Goal: Information Seeking & Learning: Learn about a topic

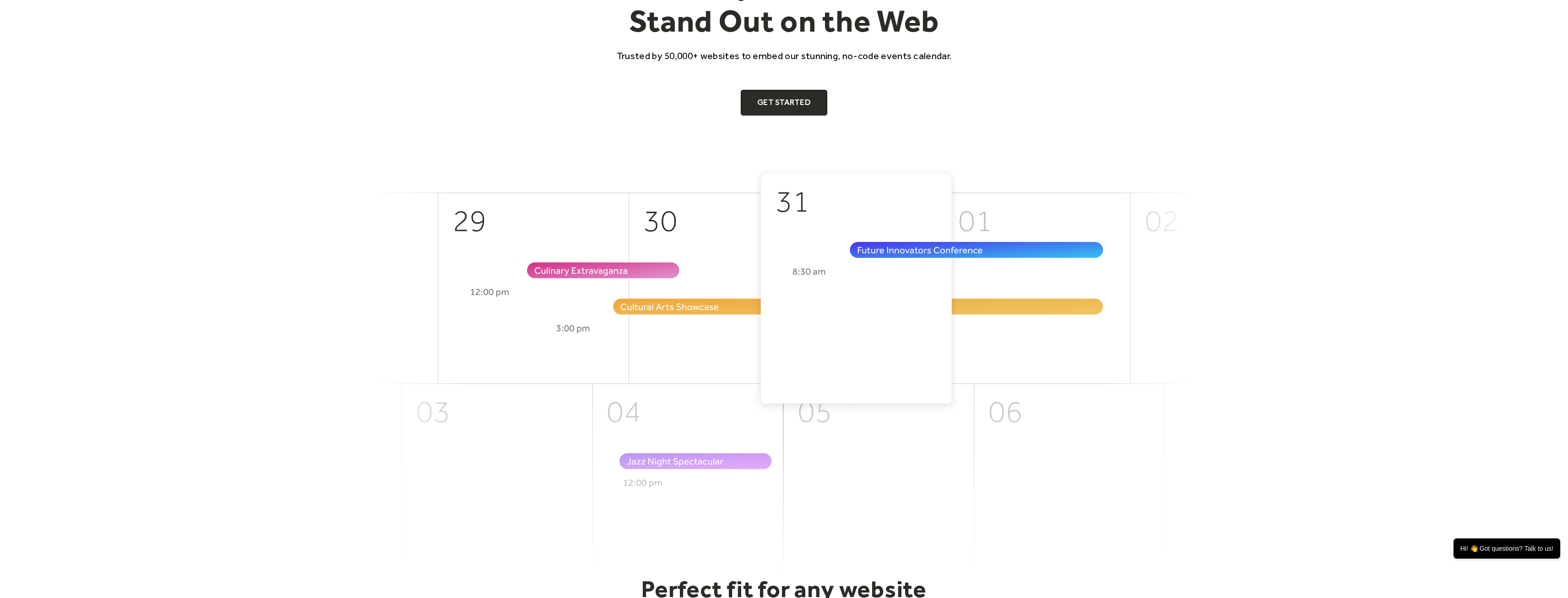
scroll to position [138, 0]
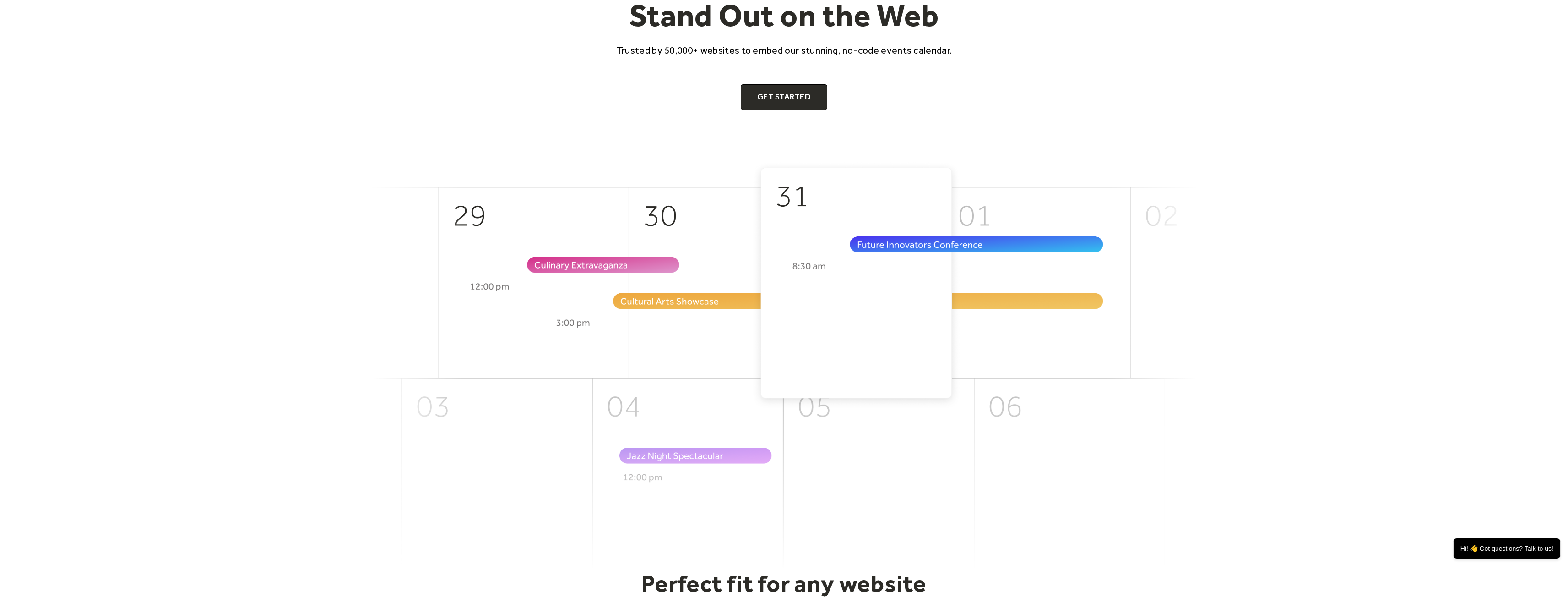
click at [883, 266] on img at bounding box center [784, 365] width 824 height 408
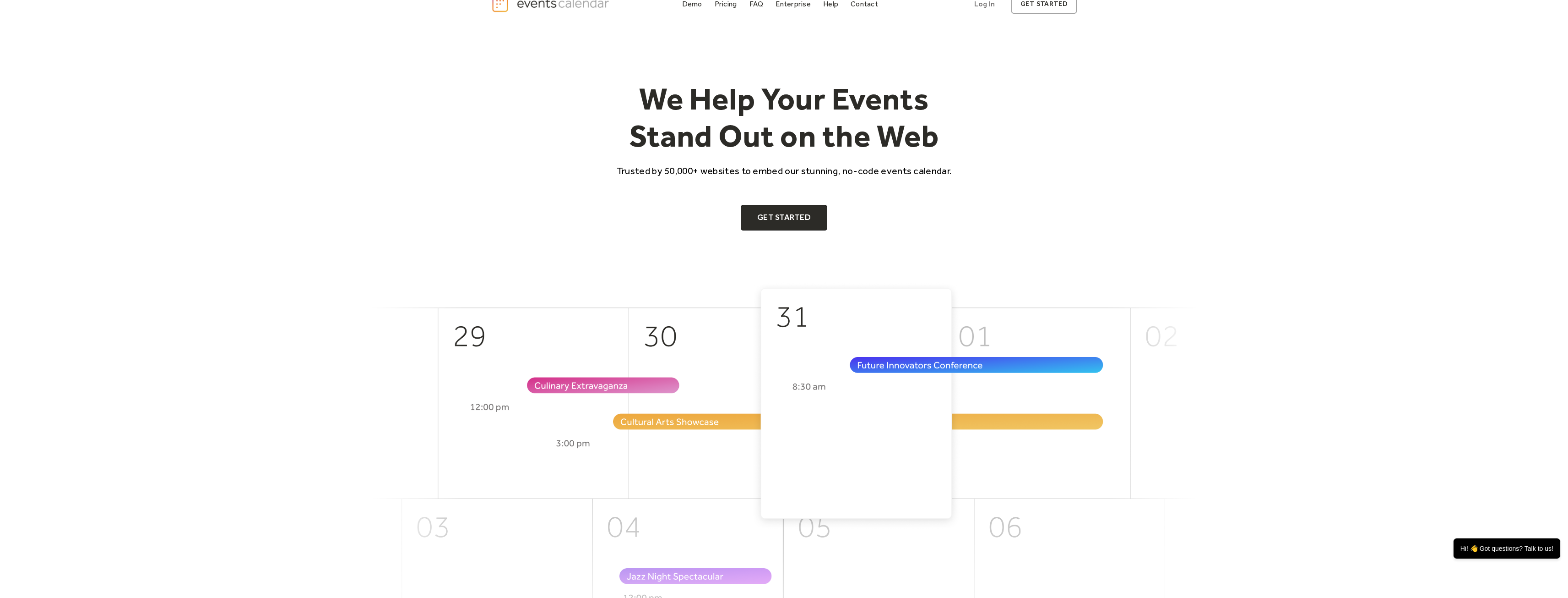
scroll to position [0, 0]
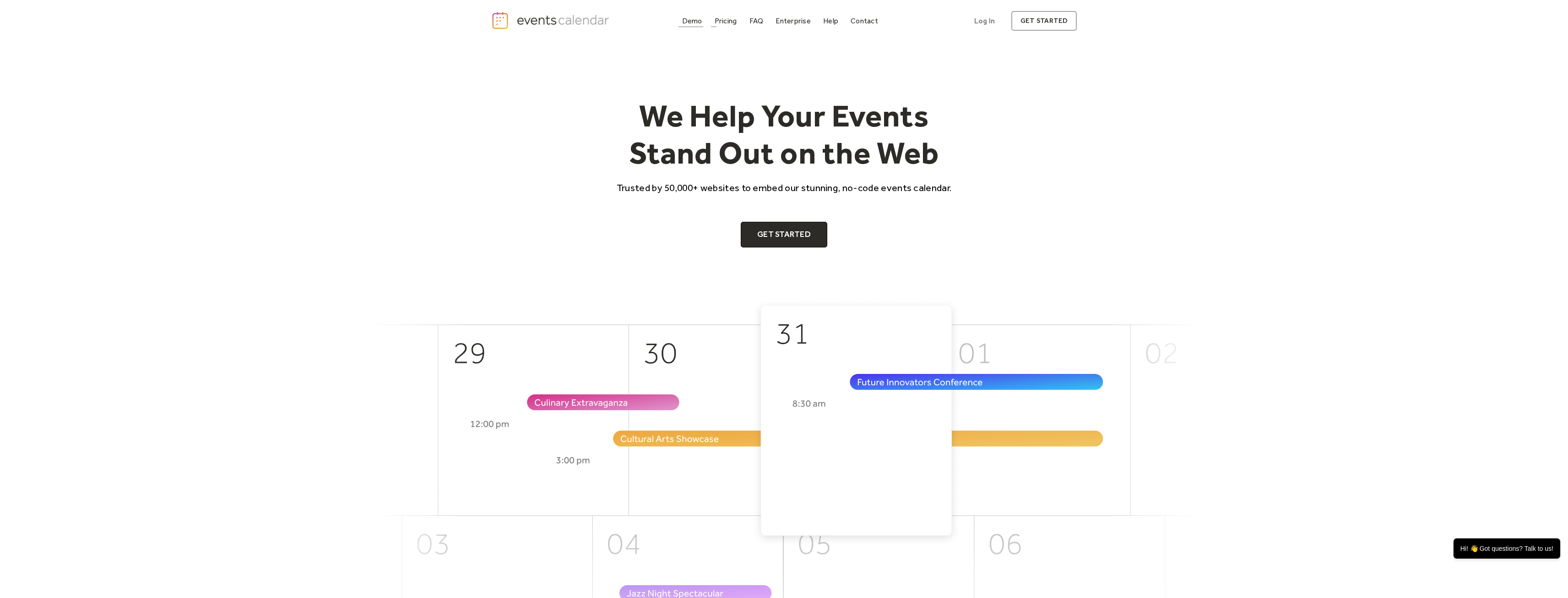
click at [695, 19] on div "Demo" at bounding box center [692, 20] width 20 height 5
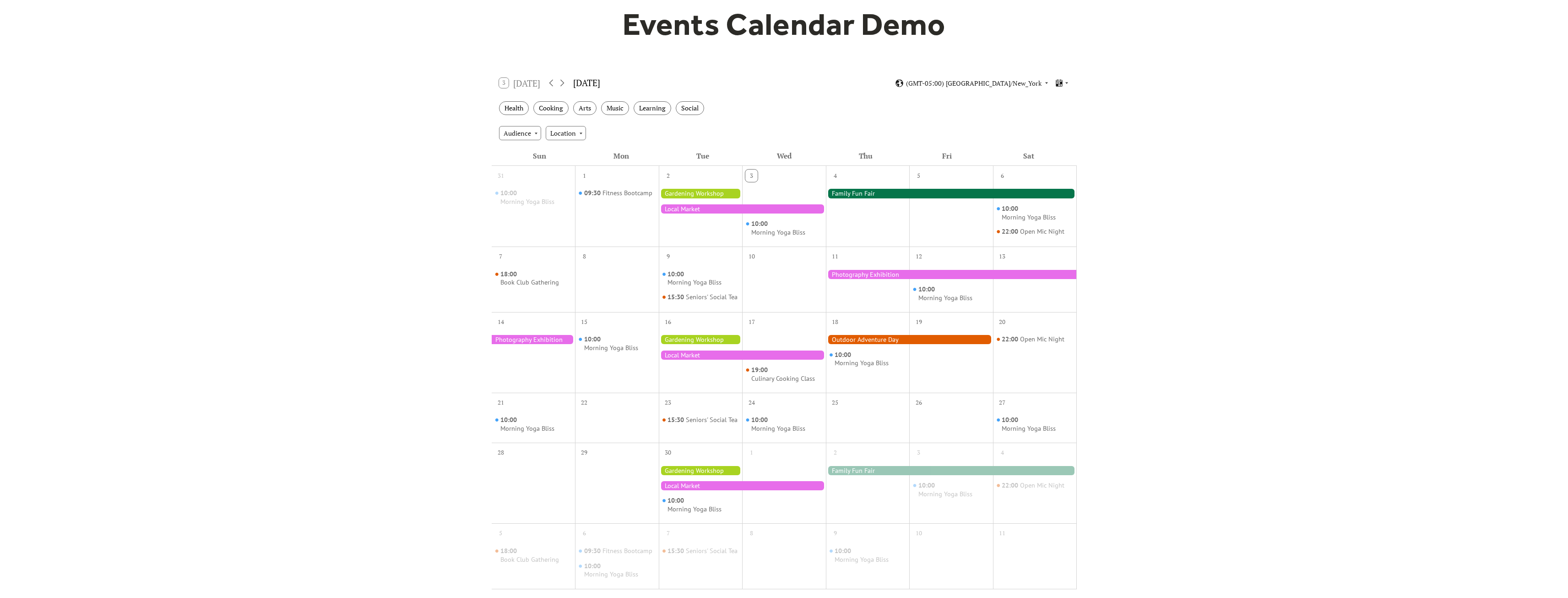
scroll to position [46, 0]
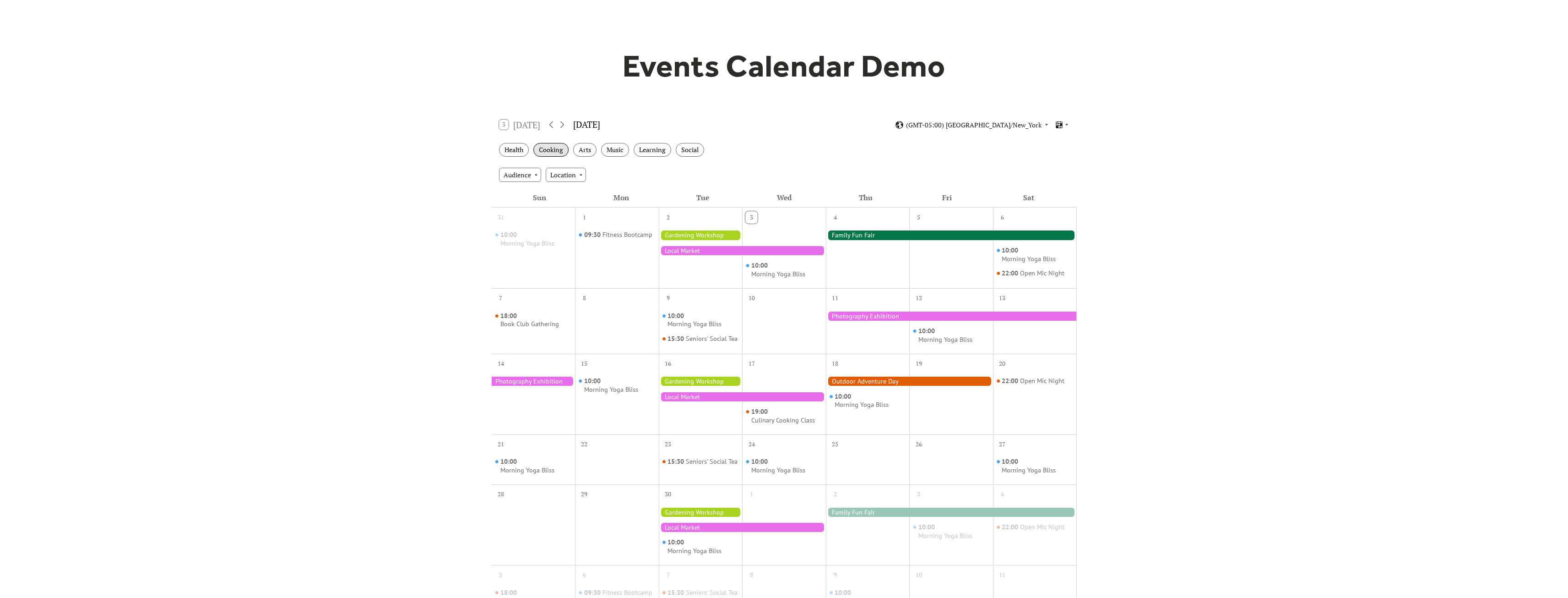
click at [562, 152] on div "Cooking" at bounding box center [551, 150] width 35 height 14
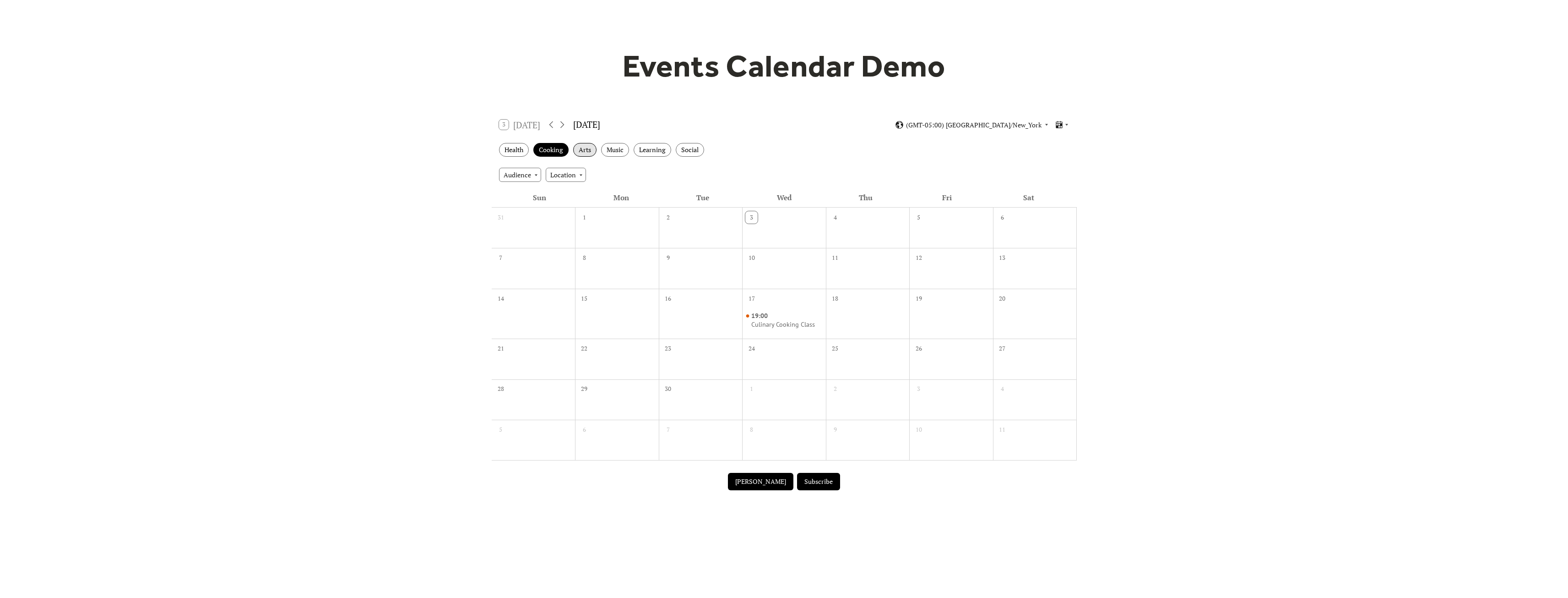
click at [591, 152] on div "Arts" at bounding box center [584, 150] width 23 height 14
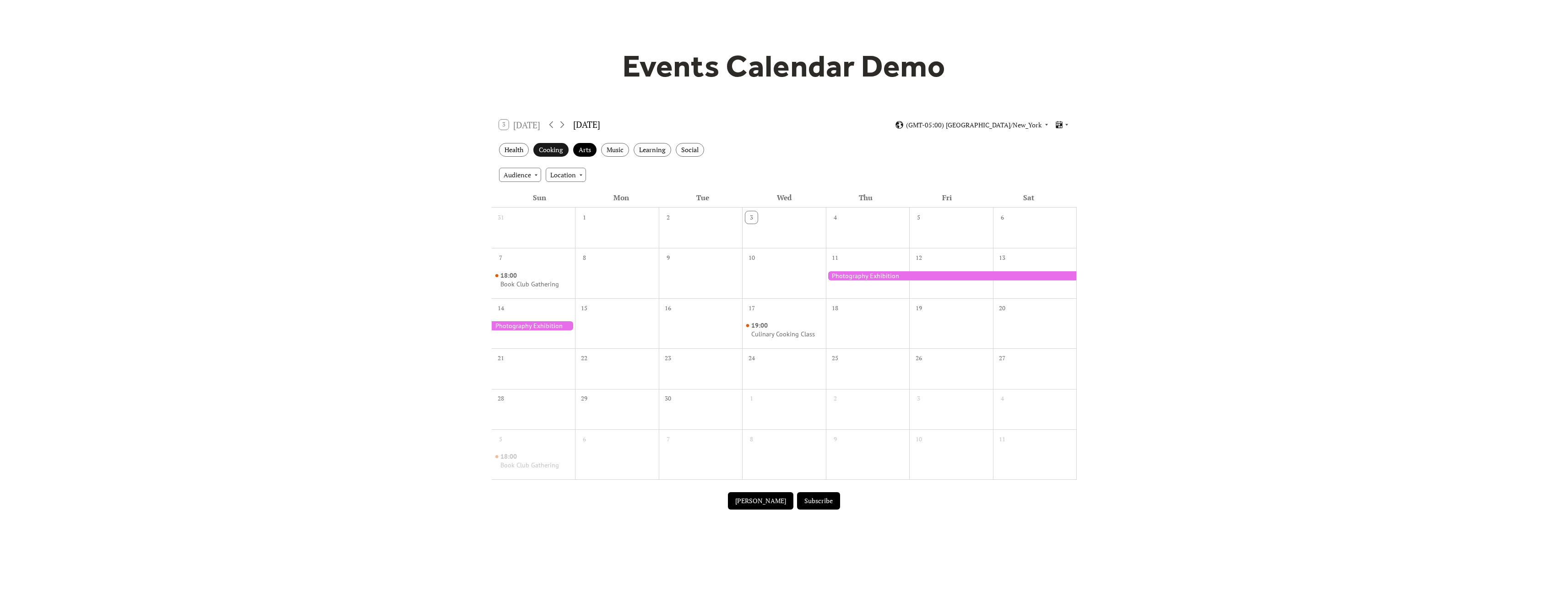
click at [543, 150] on div "Cooking" at bounding box center [551, 150] width 35 height 14
click at [613, 150] on div "Music" at bounding box center [615, 150] width 27 height 14
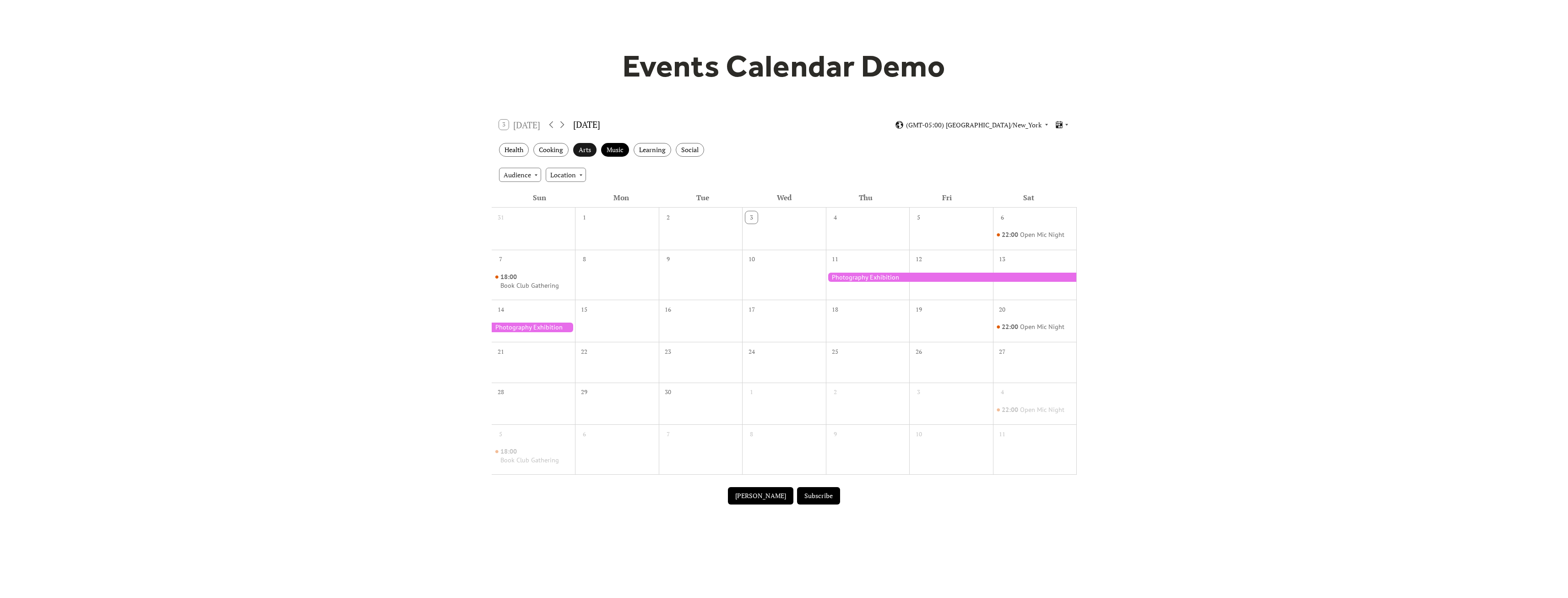
click at [588, 153] on div "Arts" at bounding box center [584, 150] width 23 height 14
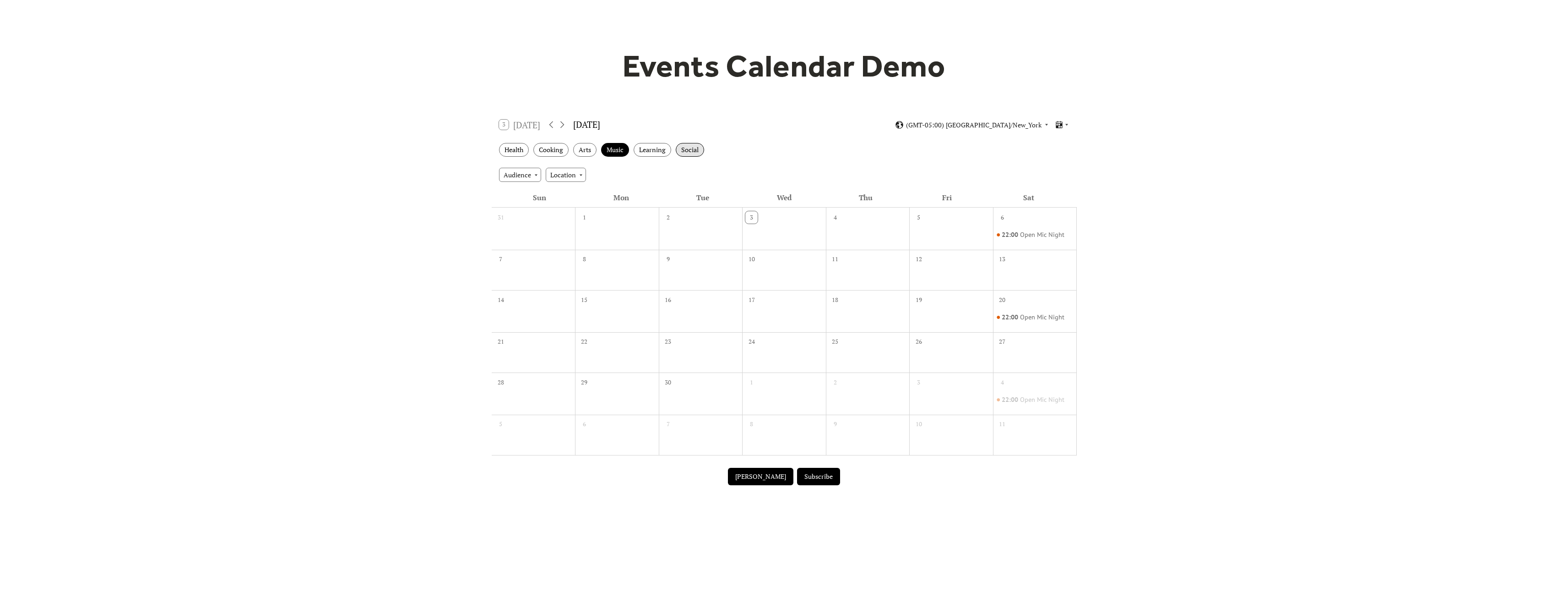
click at [684, 148] on div "Social" at bounding box center [689, 150] width 28 height 14
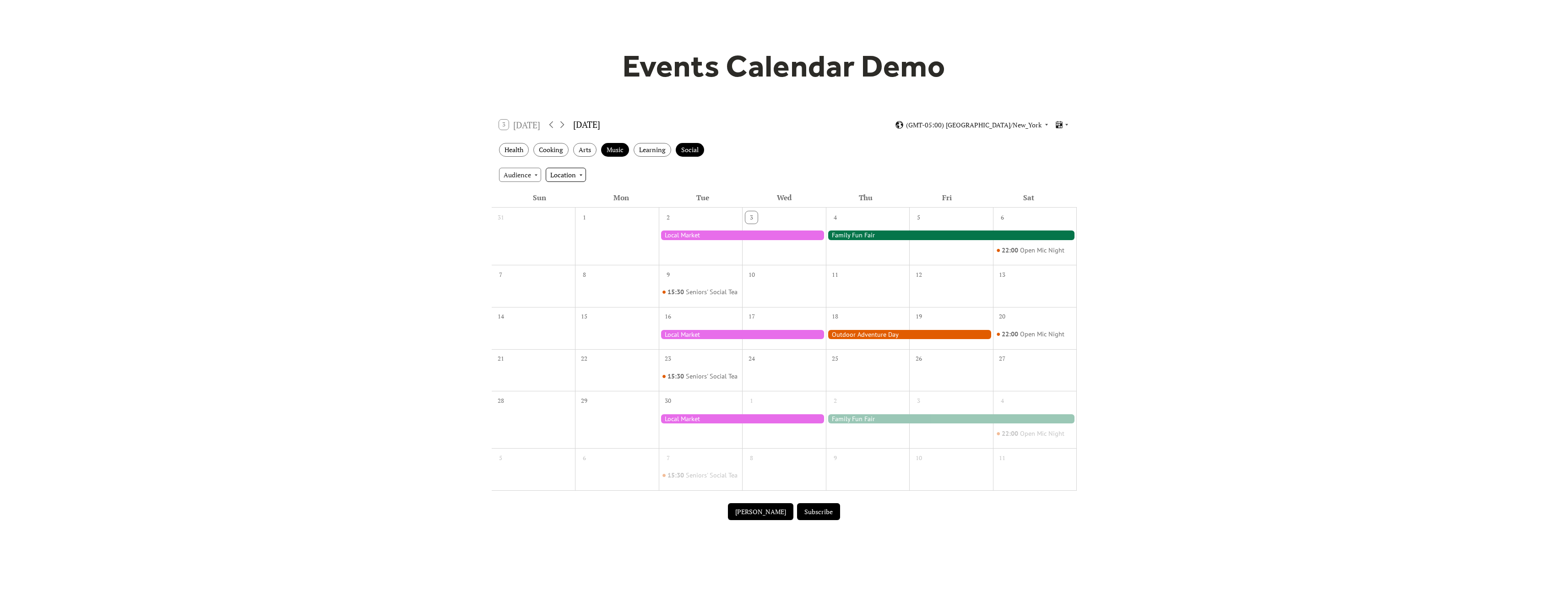
click at [566, 172] on div "Location" at bounding box center [565, 174] width 40 height 14
click at [566, 204] on span "Outdoor" at bounding box center [565, 208] width 25 height 10
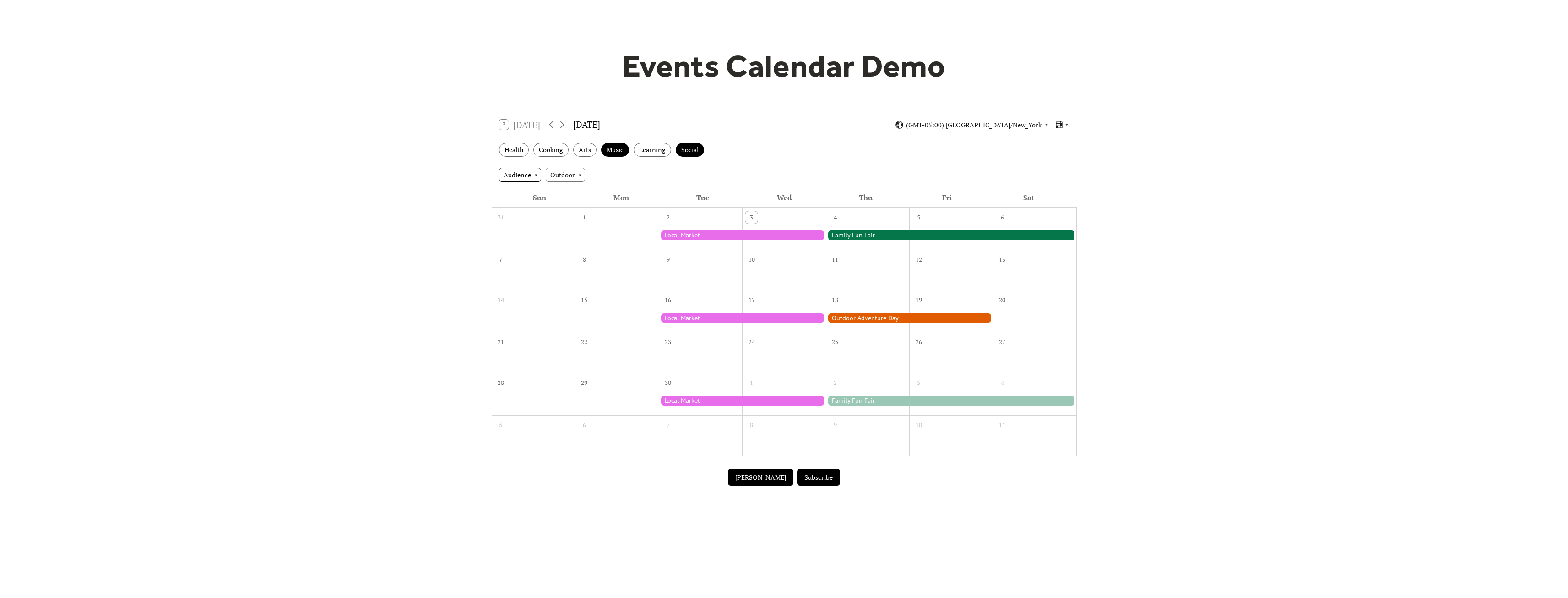
click at [521, 177] on div "Audience" at bounding box center [520, 174] width 42 height 14
click at [524, 197] on div "Adults" at bounding box center [518, 191] width 39 height 17
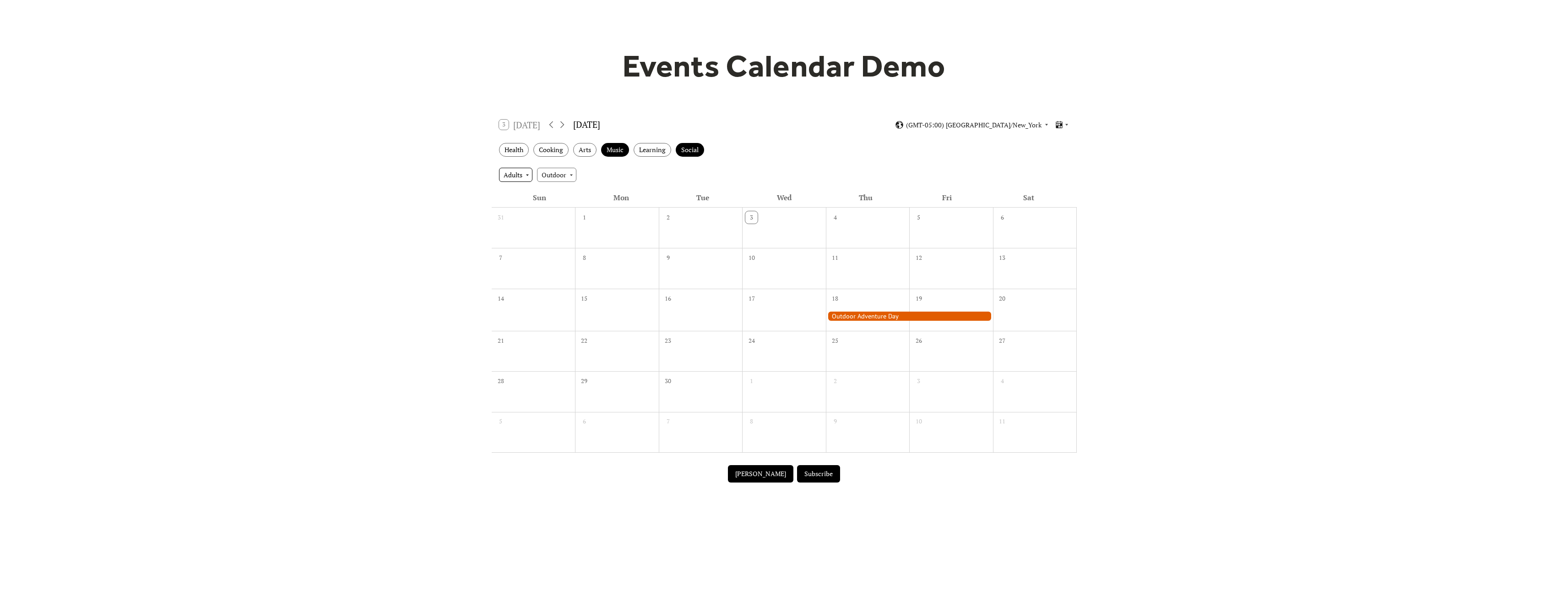
click at [527, 172] on div "Adults" at bounding box center [515, 174] width 33 height 14
click at [523, 242] on span "Children" at bounding box center [518, 243] width 25 height 10
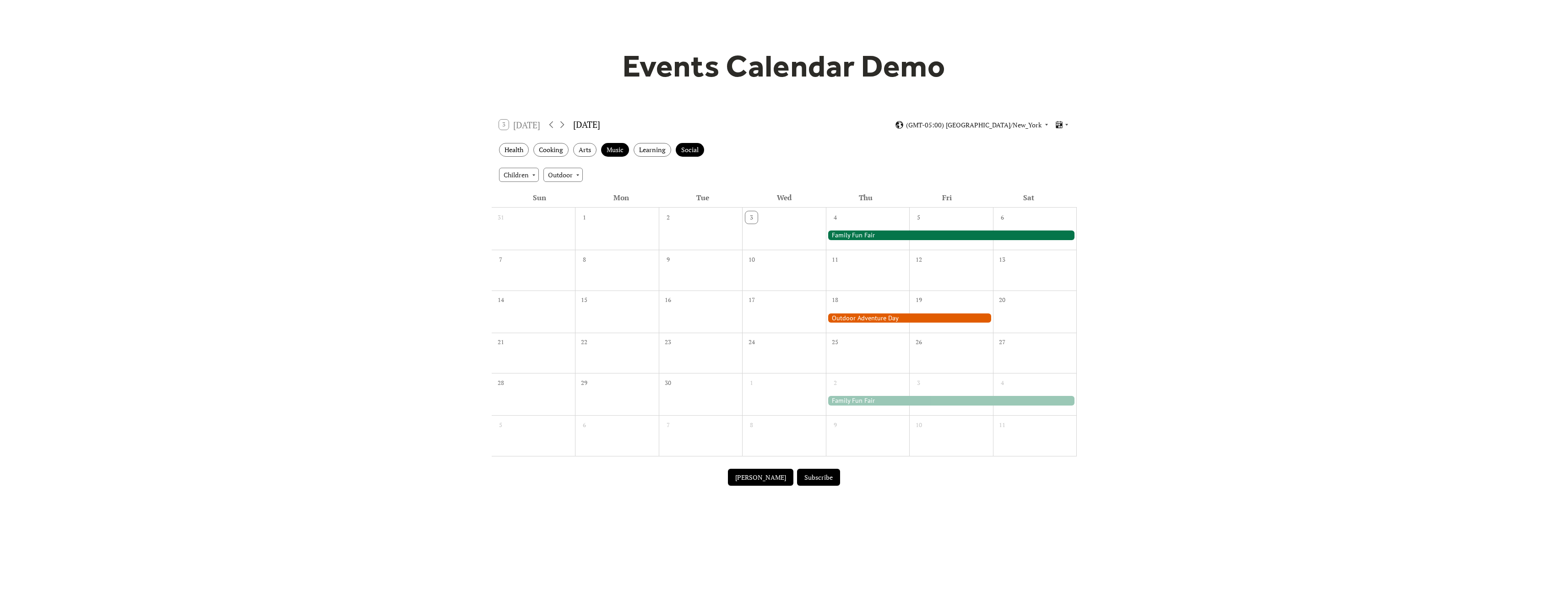
click at [962, 176] on div "Children Outdoor" at bounding box center [784, 174] width 585 height 25
click at [926, 234] on div at bounding box center [951, 235] width 251 height 9
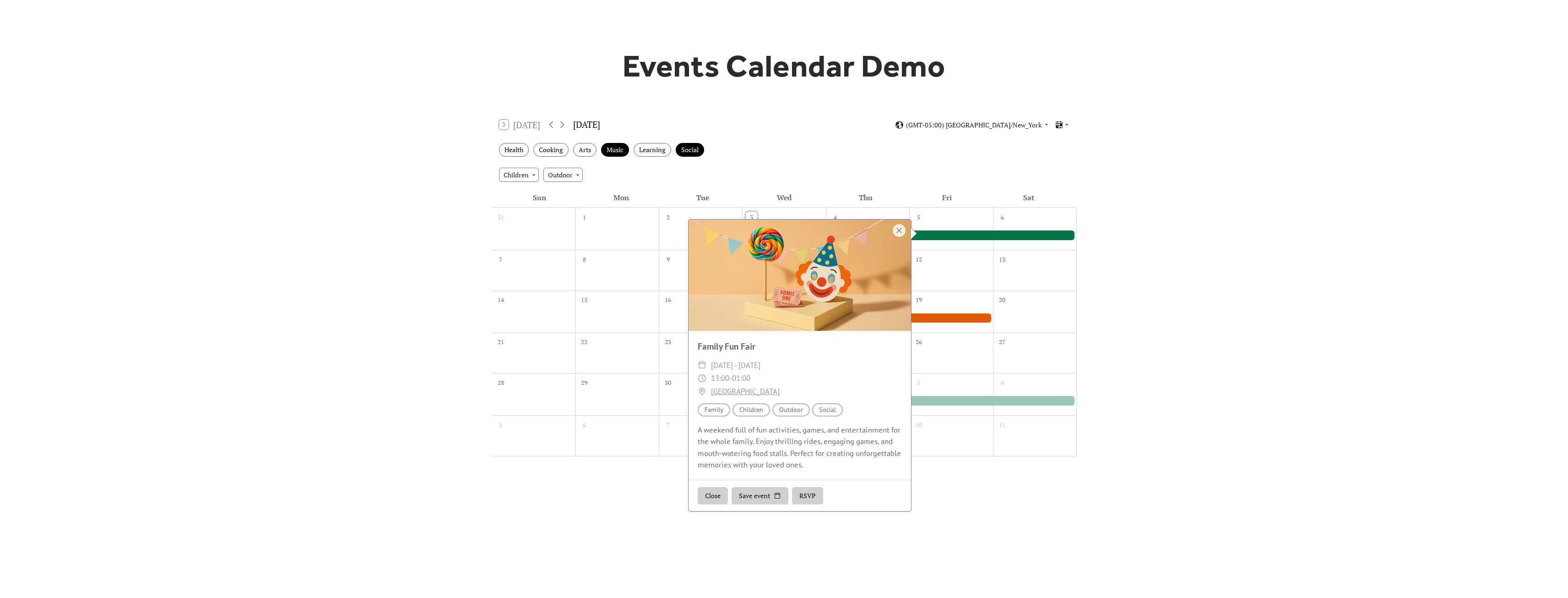
click at [702, 492] on button "Close" at bounding box center [712, 495] width 30 height 17
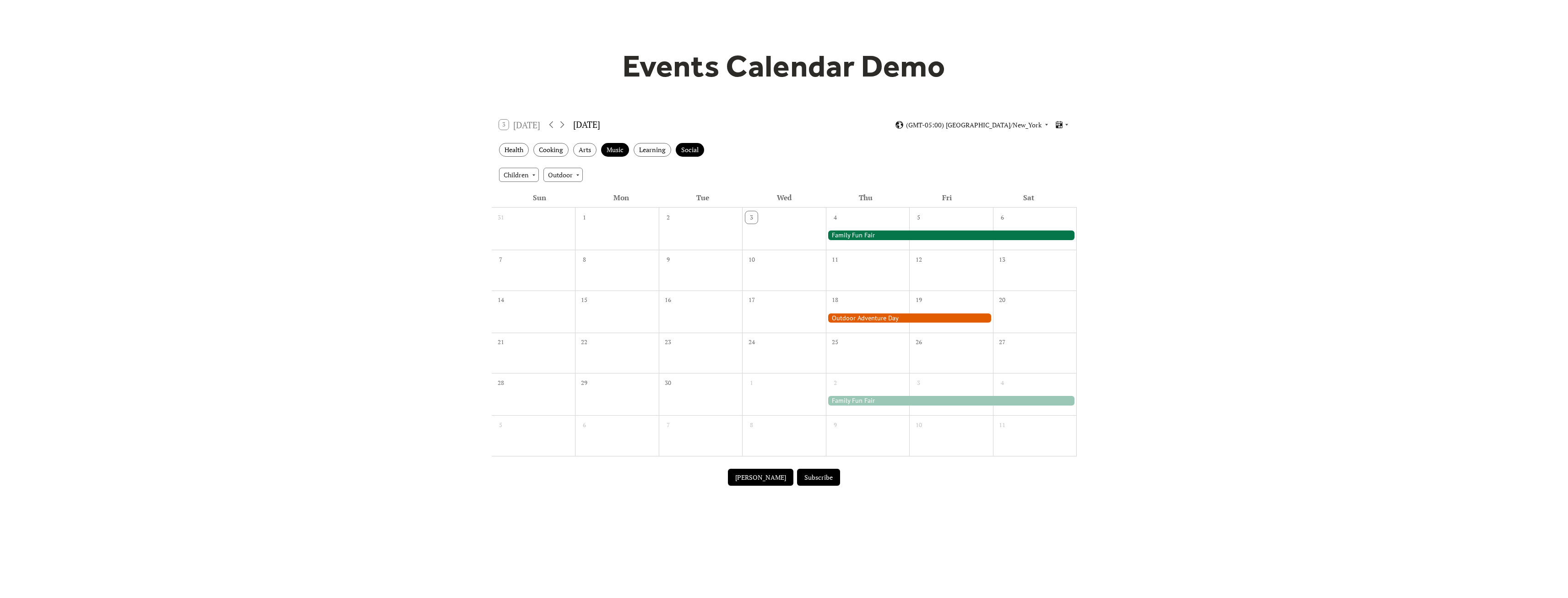
click at [899, 321] on div at bounding box center [909, 318] width 167 height 9
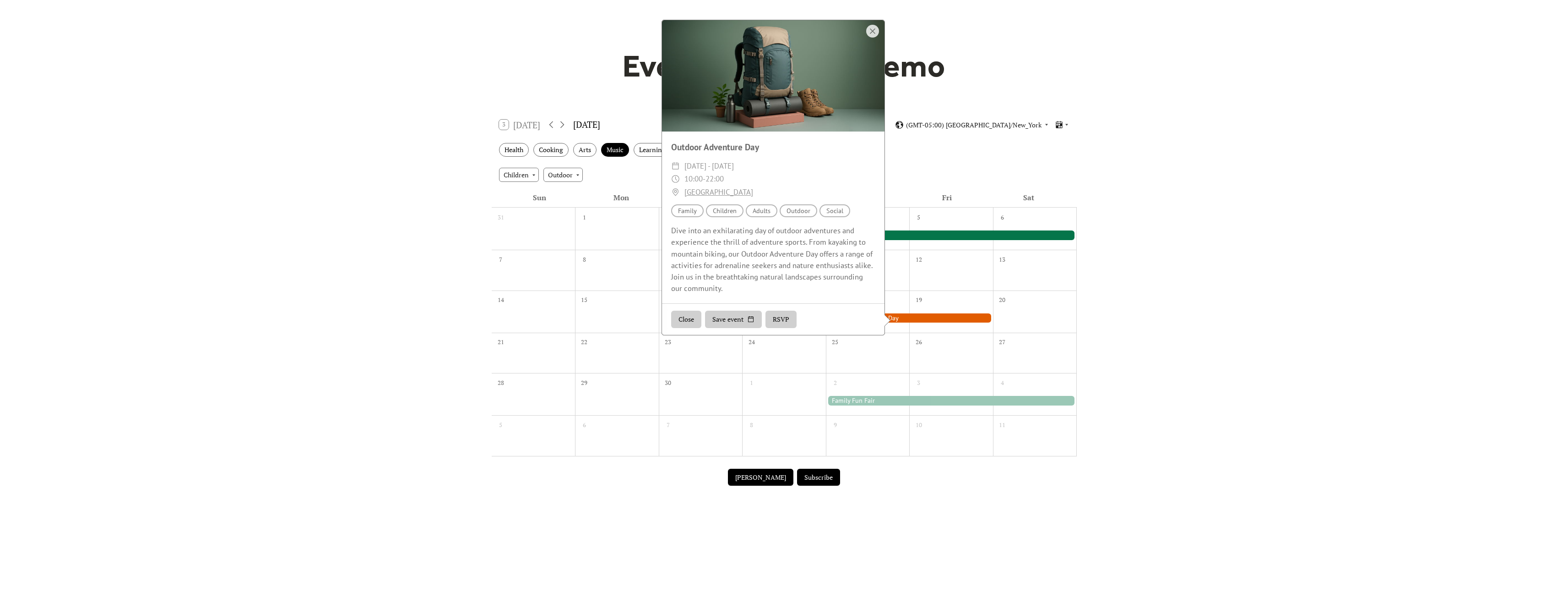
click at [686, 316] on button "Close" at bounding box center [685, 319] width 30 height 17
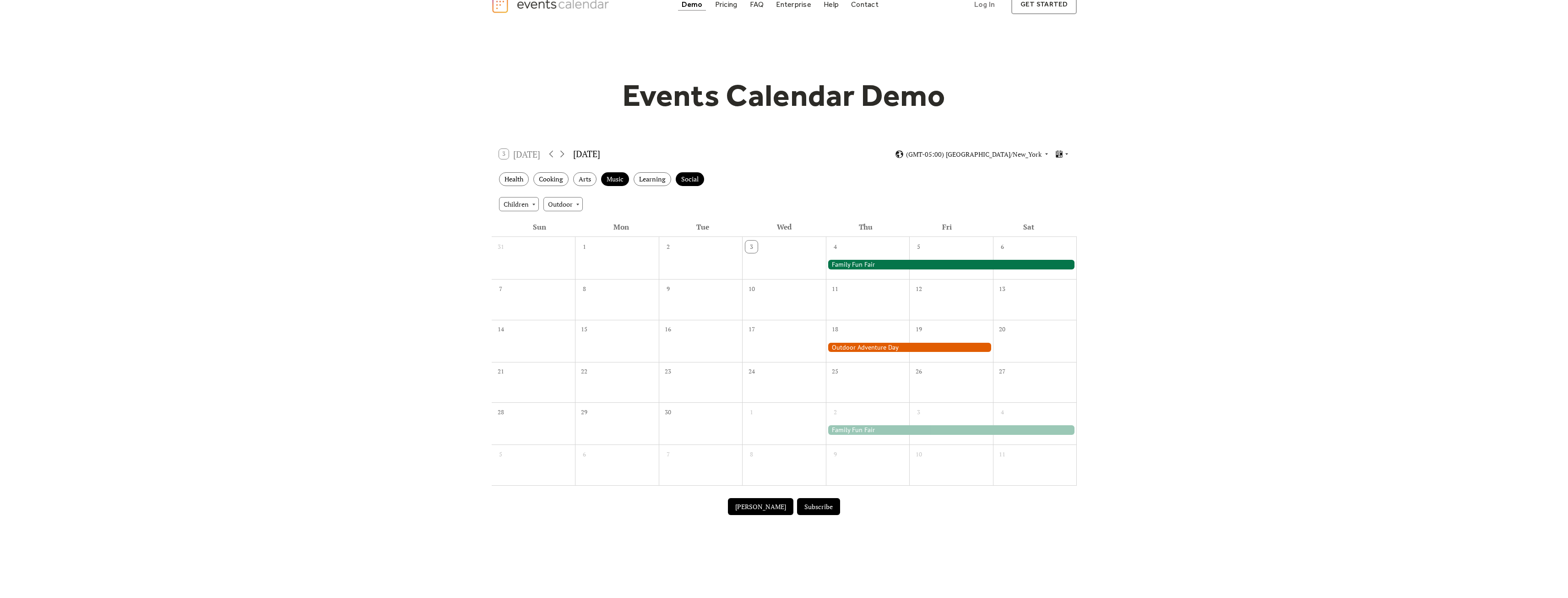
scroll to position [0, 0]
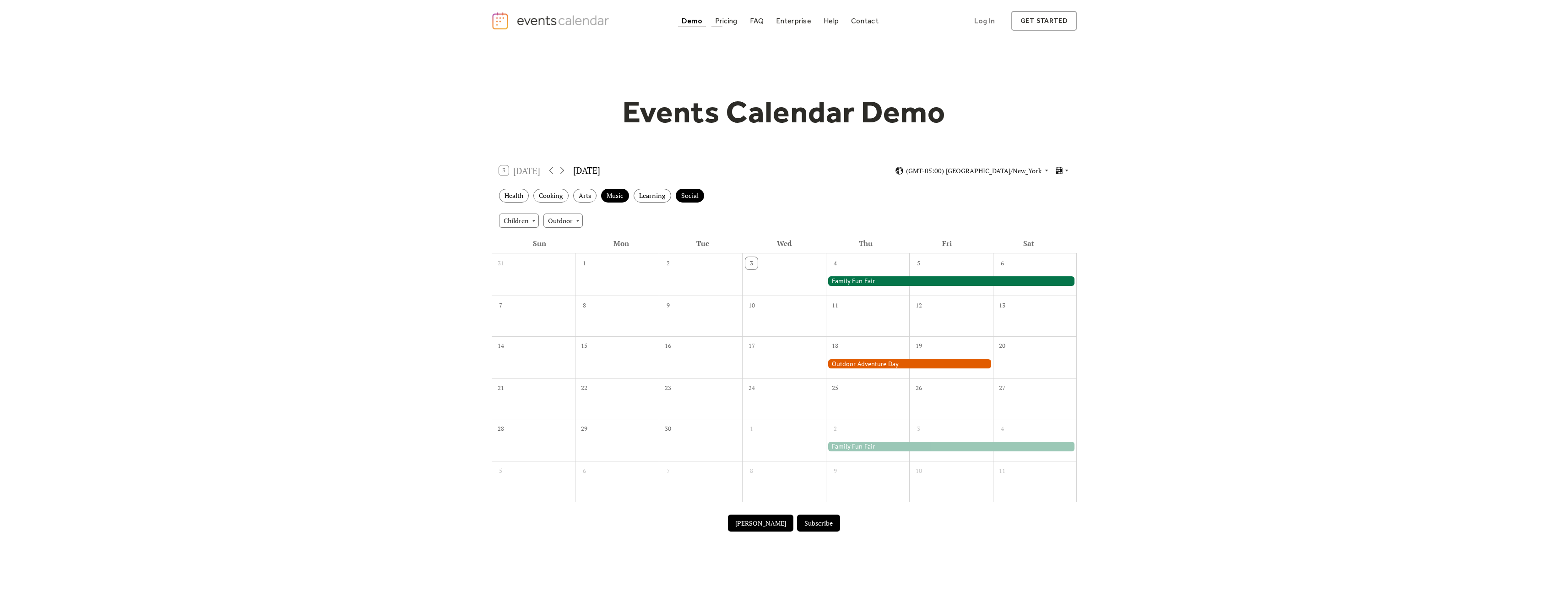
click at [718, 21] on div "Pricing" at bounding box center [726, 20] width 22 height 5
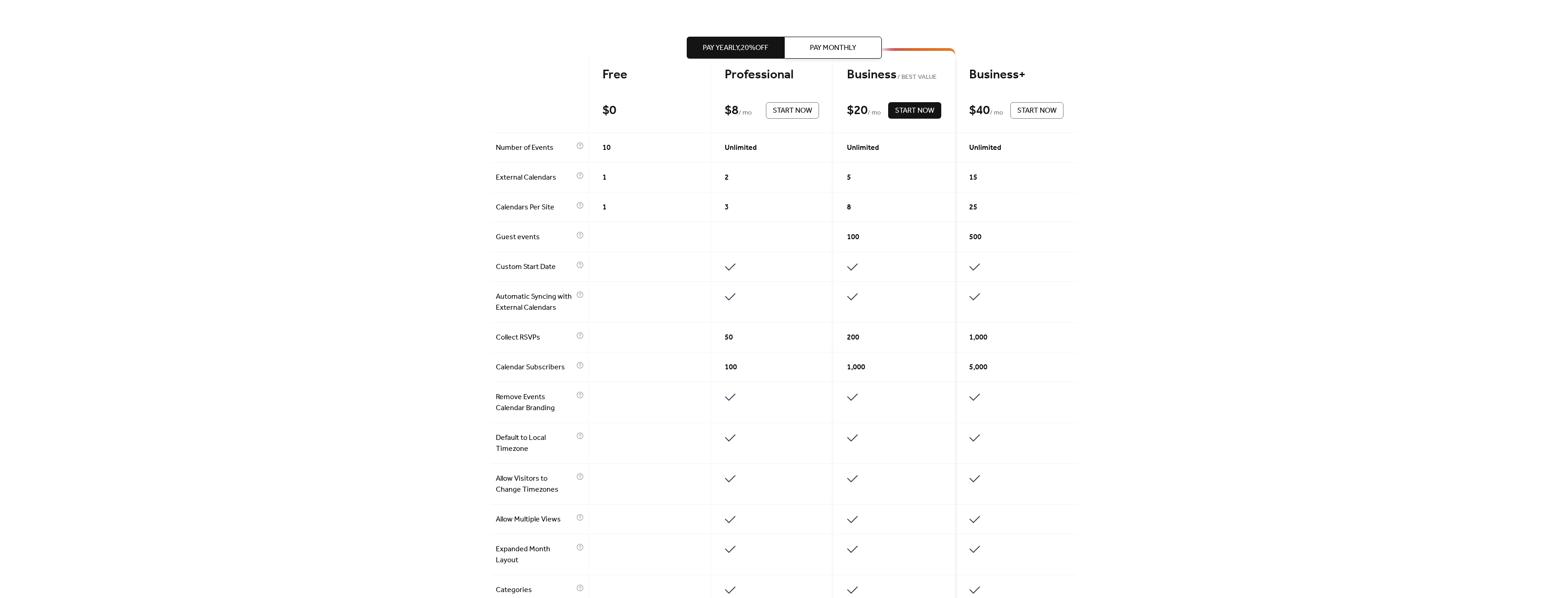
scroll to position [229, 0]
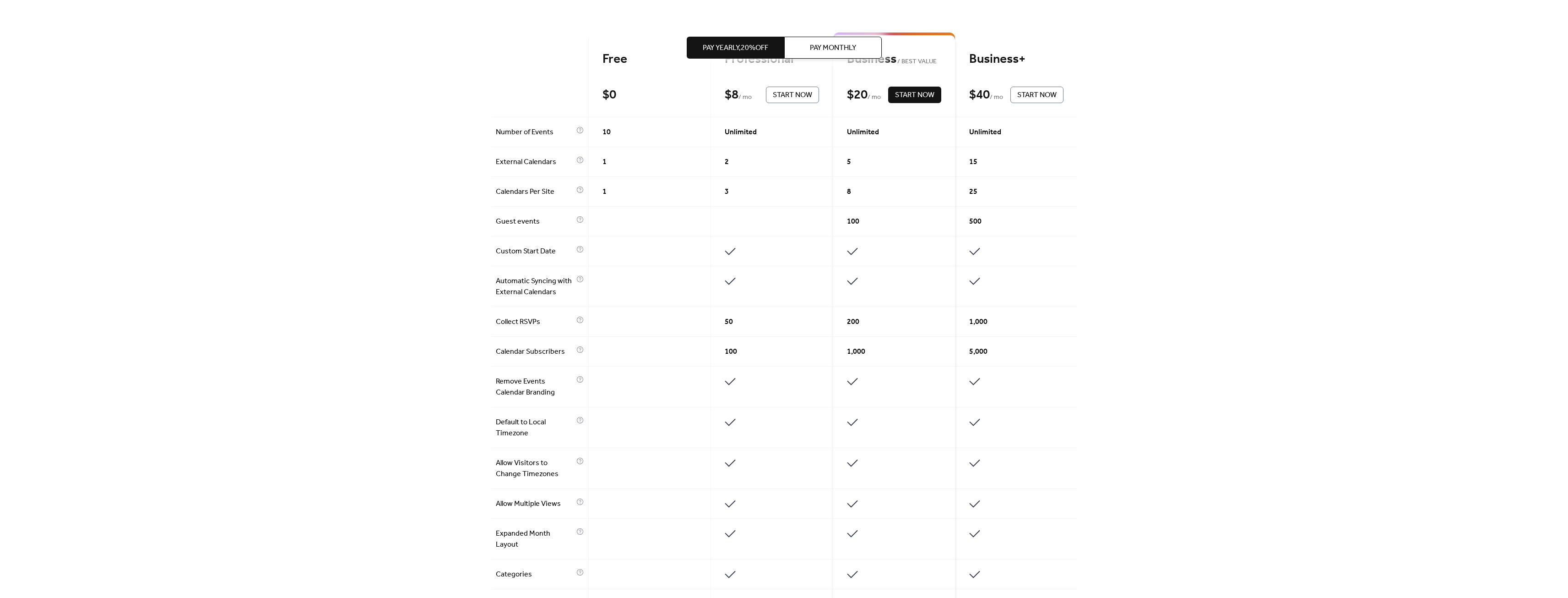
drag, startPoint x: 455, startPoint y: 383, endPoint x: 433, endPoint y: 389, distance: 22.8
click at [433, 389] on div "Get the best of your Events Calendar Pay Yearly, 20% off Pay Monthly Free $ 0 S…" at bounding box center [784, 339] width 1568 height 1054
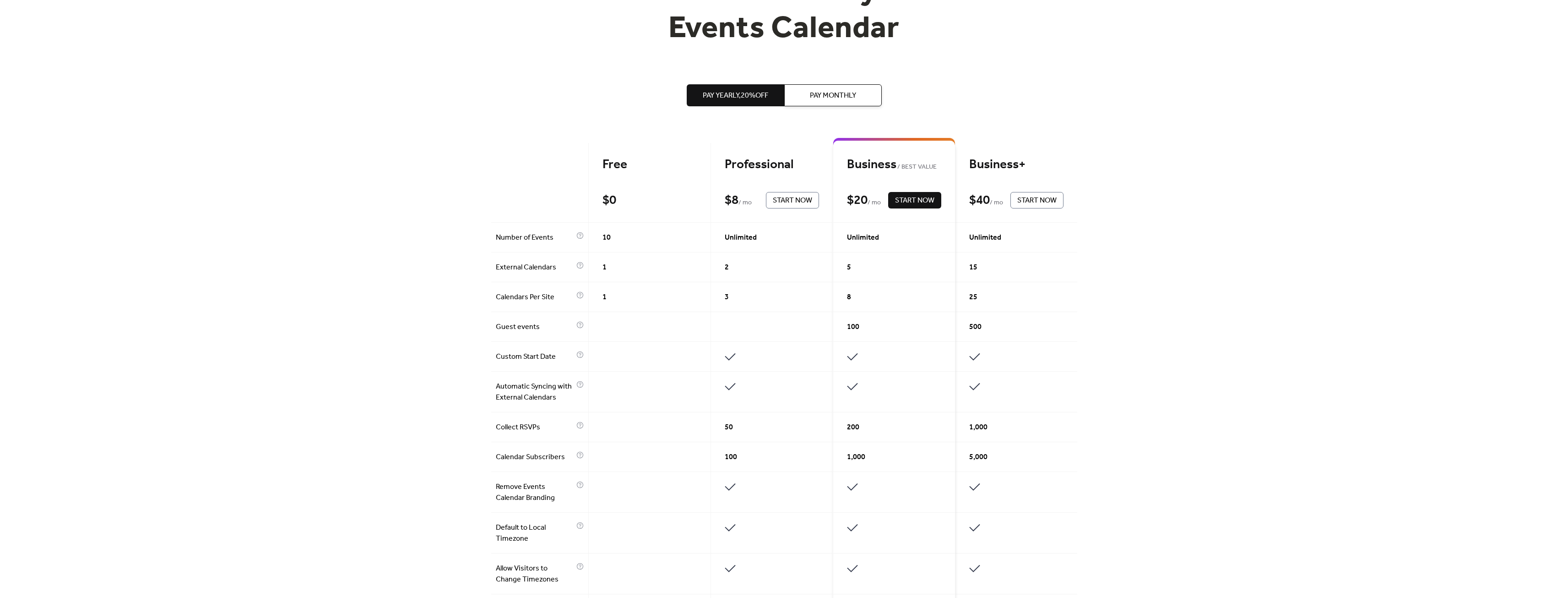
scroll to position [0, 0]
